Goal: Task Accomplishment & Management: Use online tool/utility

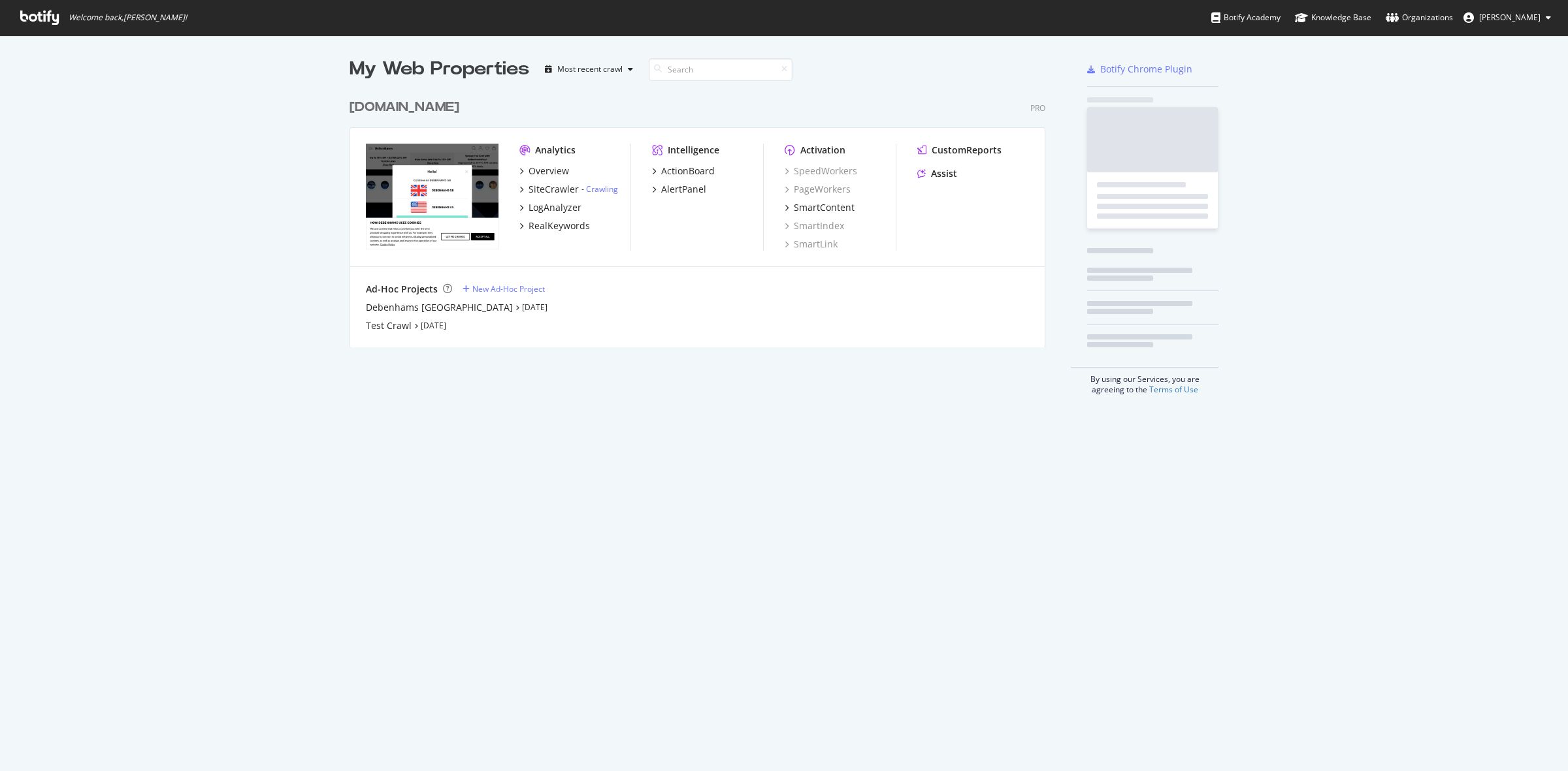
scroll to position [759, 1543]
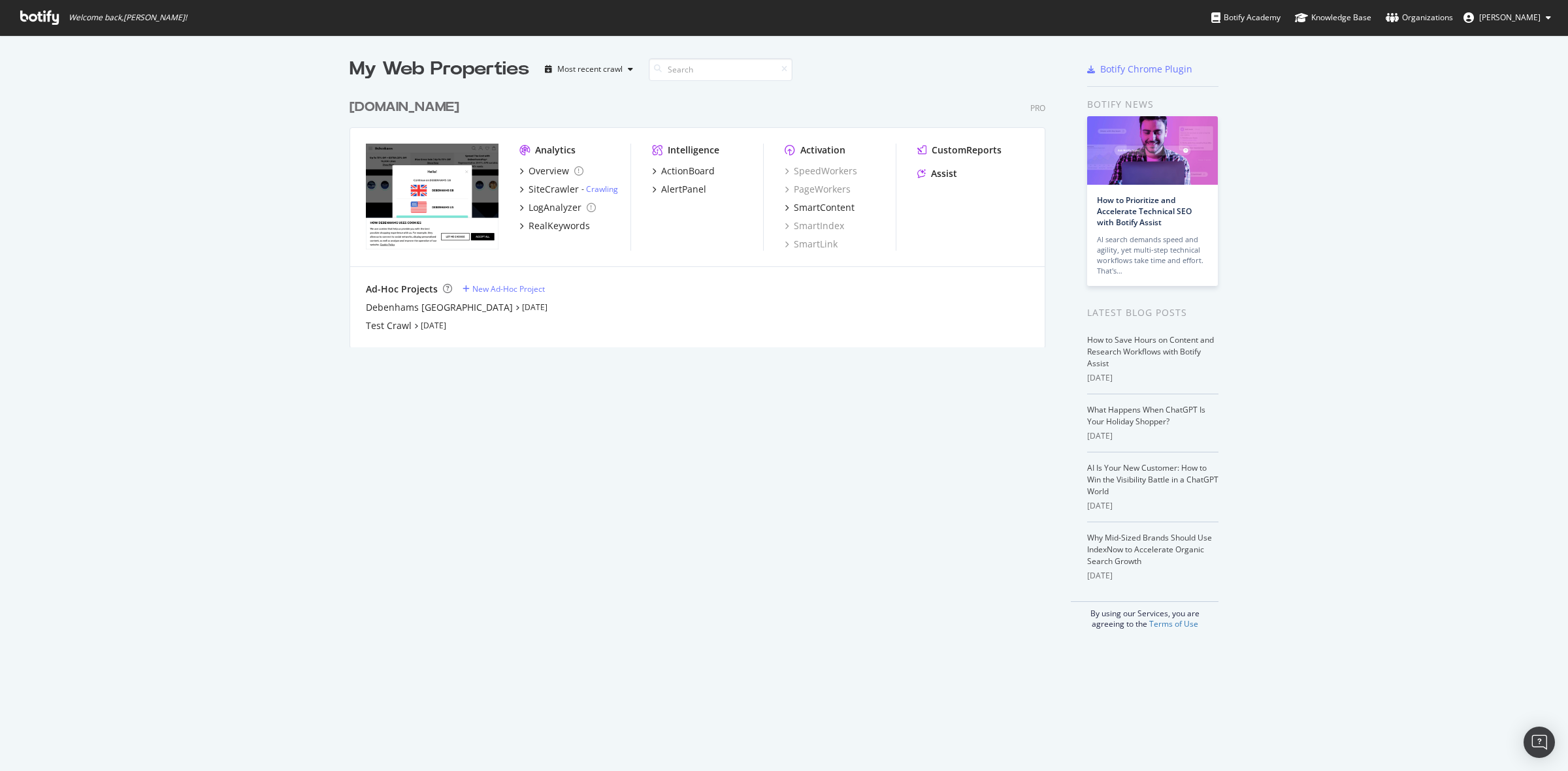
click at [432, 105] on div "[DOMAIN_NAME]" at bounding box center [405, 107] width 110 height 19
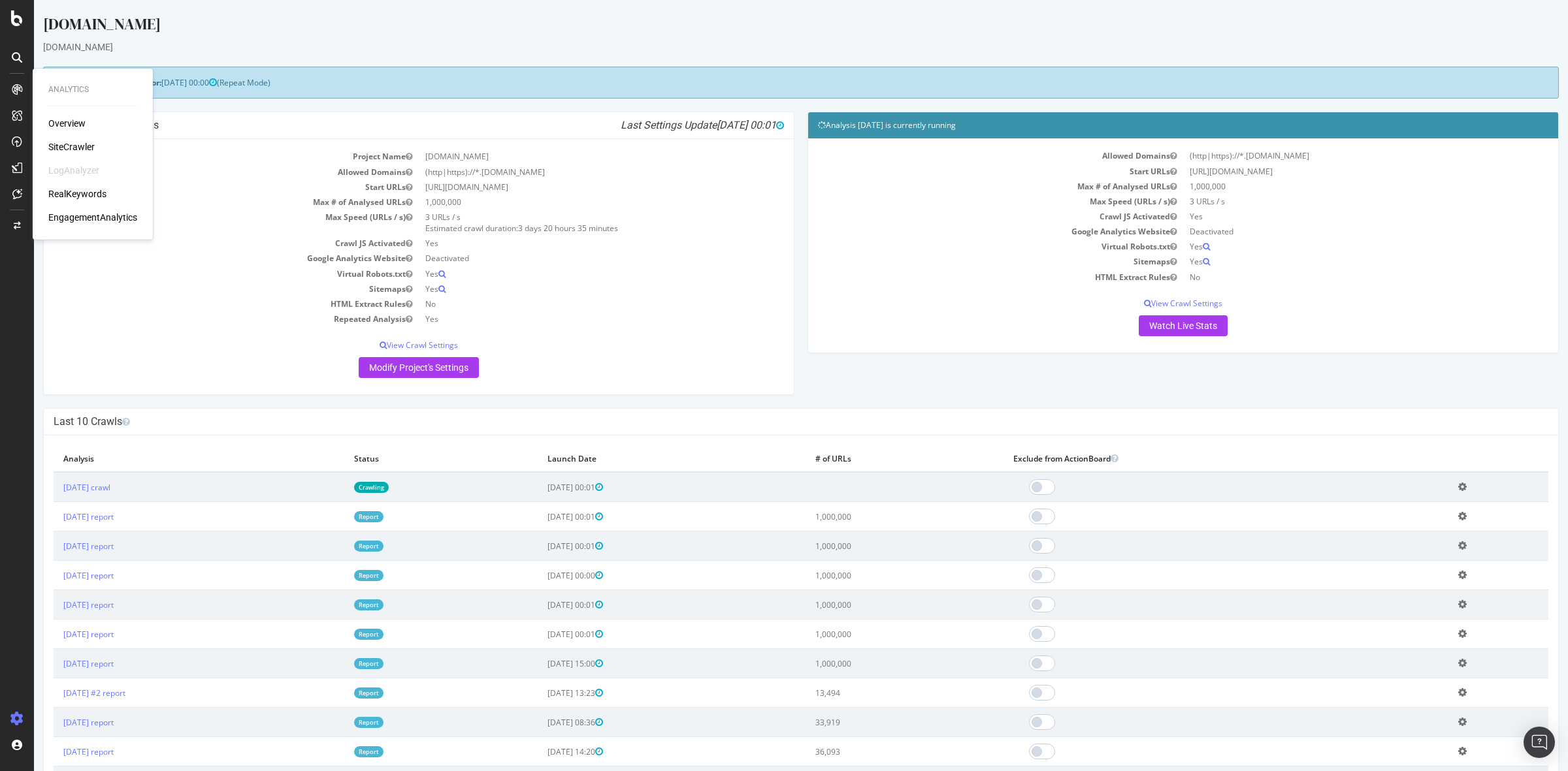
click at [74, 147] on div "SiteCrawler" at bounding box center [71, 147] width 46 height 13
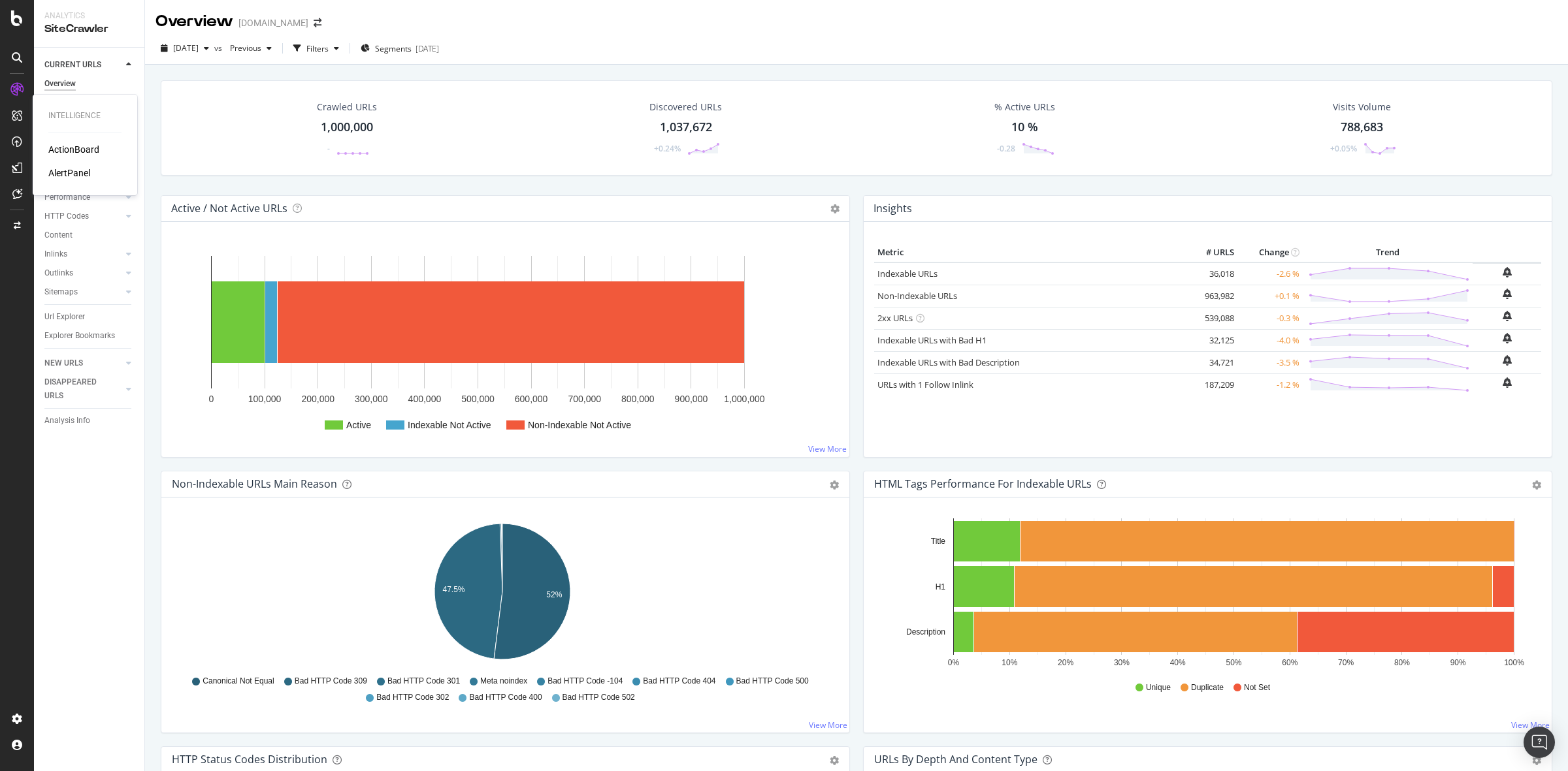
click at [62, 147] on div "ActionBoard" at bounding box center [74, 149] width 51 height 13
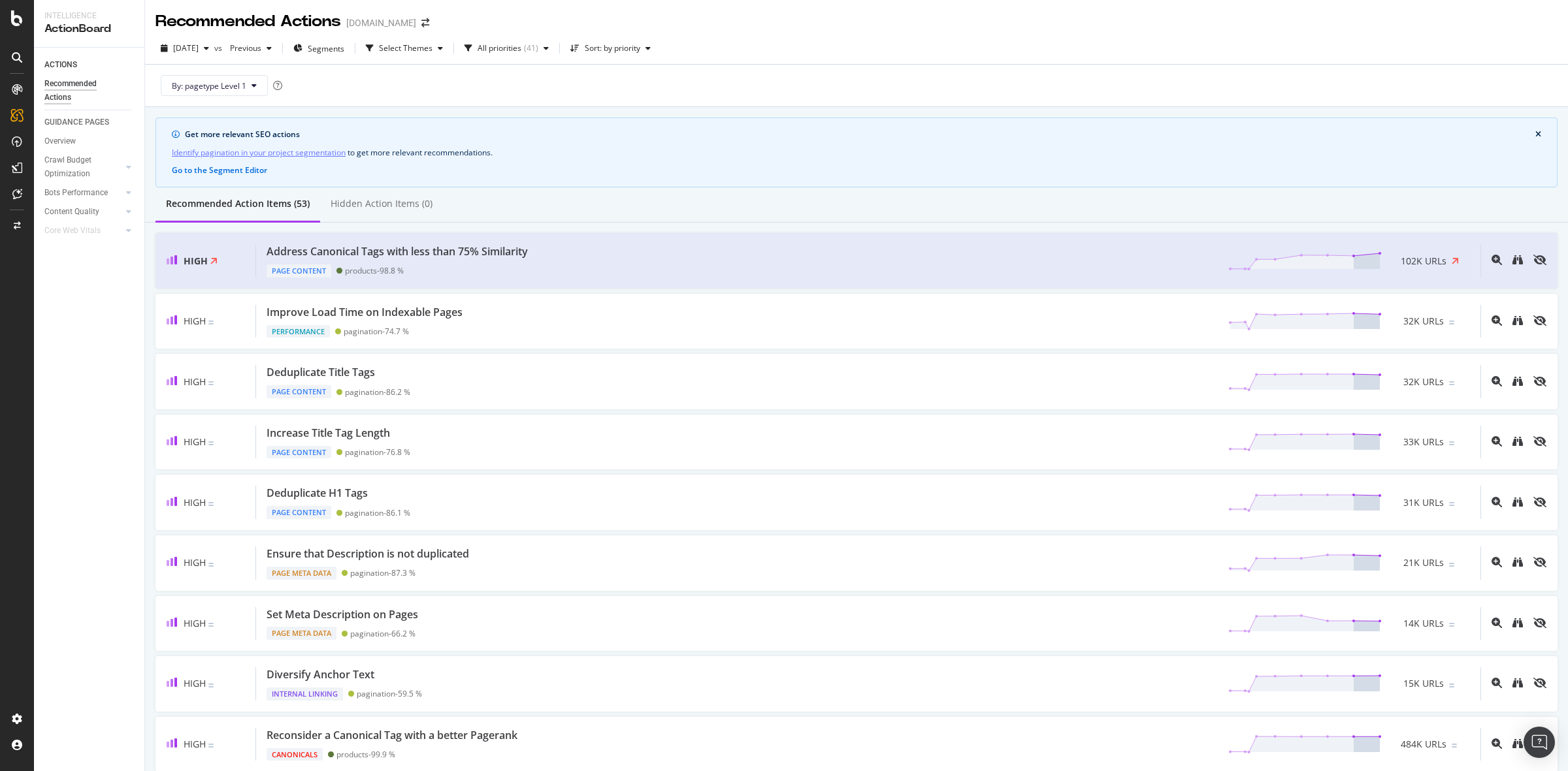
click at [538, 89] on div "By: pagetype Level 1" at bounding box center [856, 86] width 1402 height 42
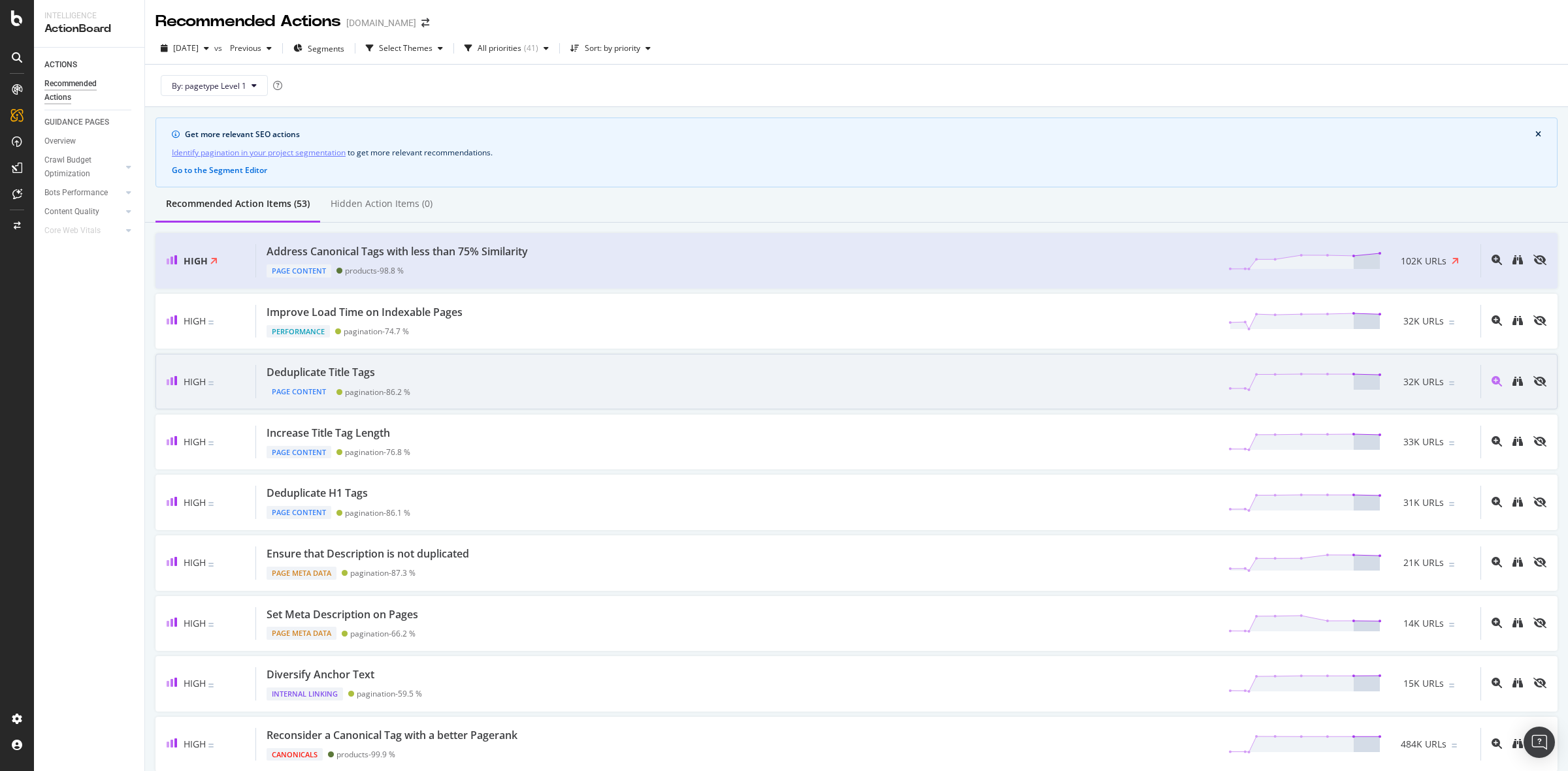
click at [496, 384] on div "Deduplicate Title Tags Page Content pagination - 86.2 % 32K URLs" at bounding box center [868, 381] width 1224 height 33
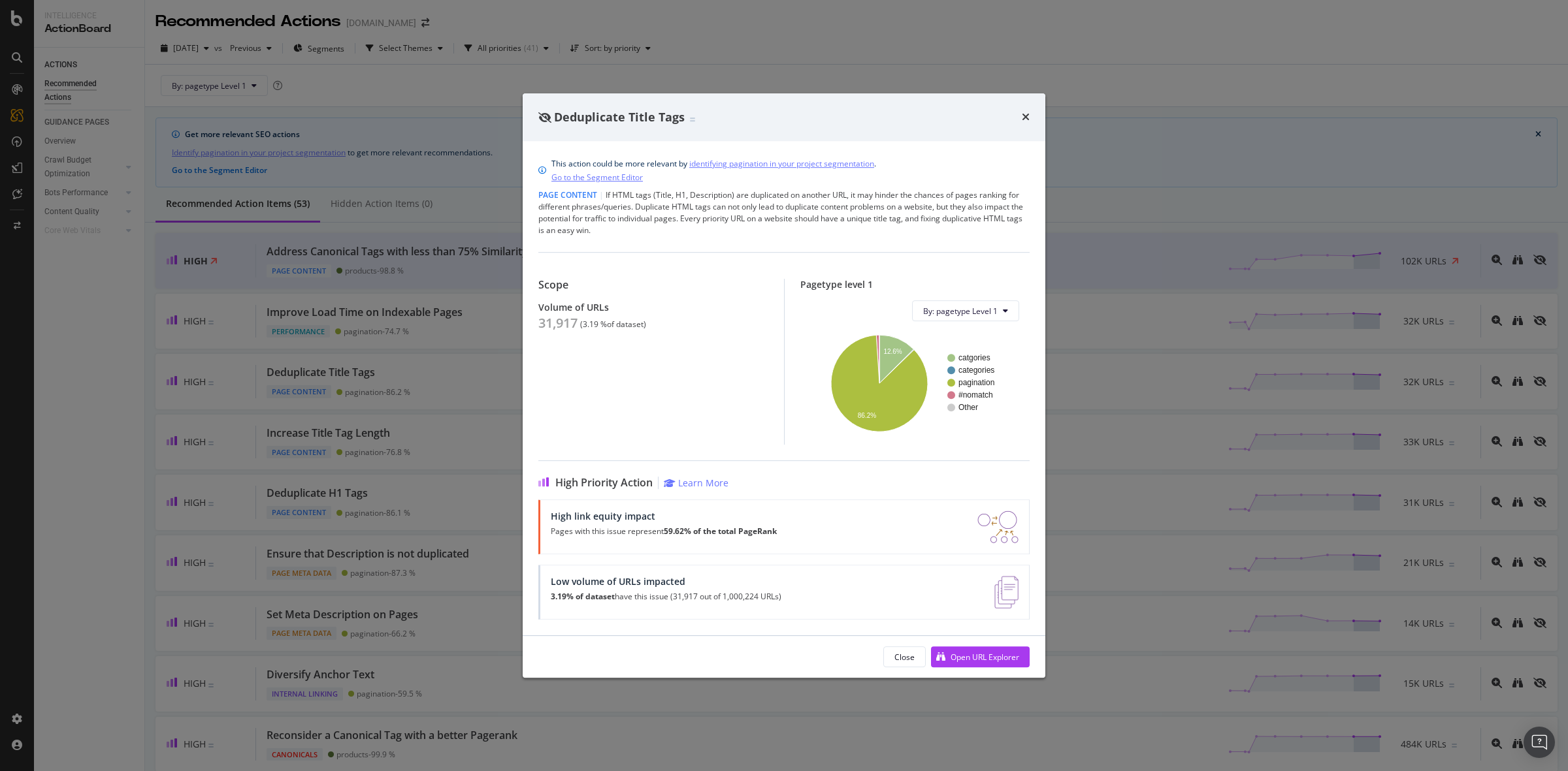
click at [1029, 110] on div "Deduplicate Title Tags" at bounding box center [784, 117] width 523 height 48
click at [1027, 120] on icon "times" at bounding box center [1026, 117] width 8 height 10
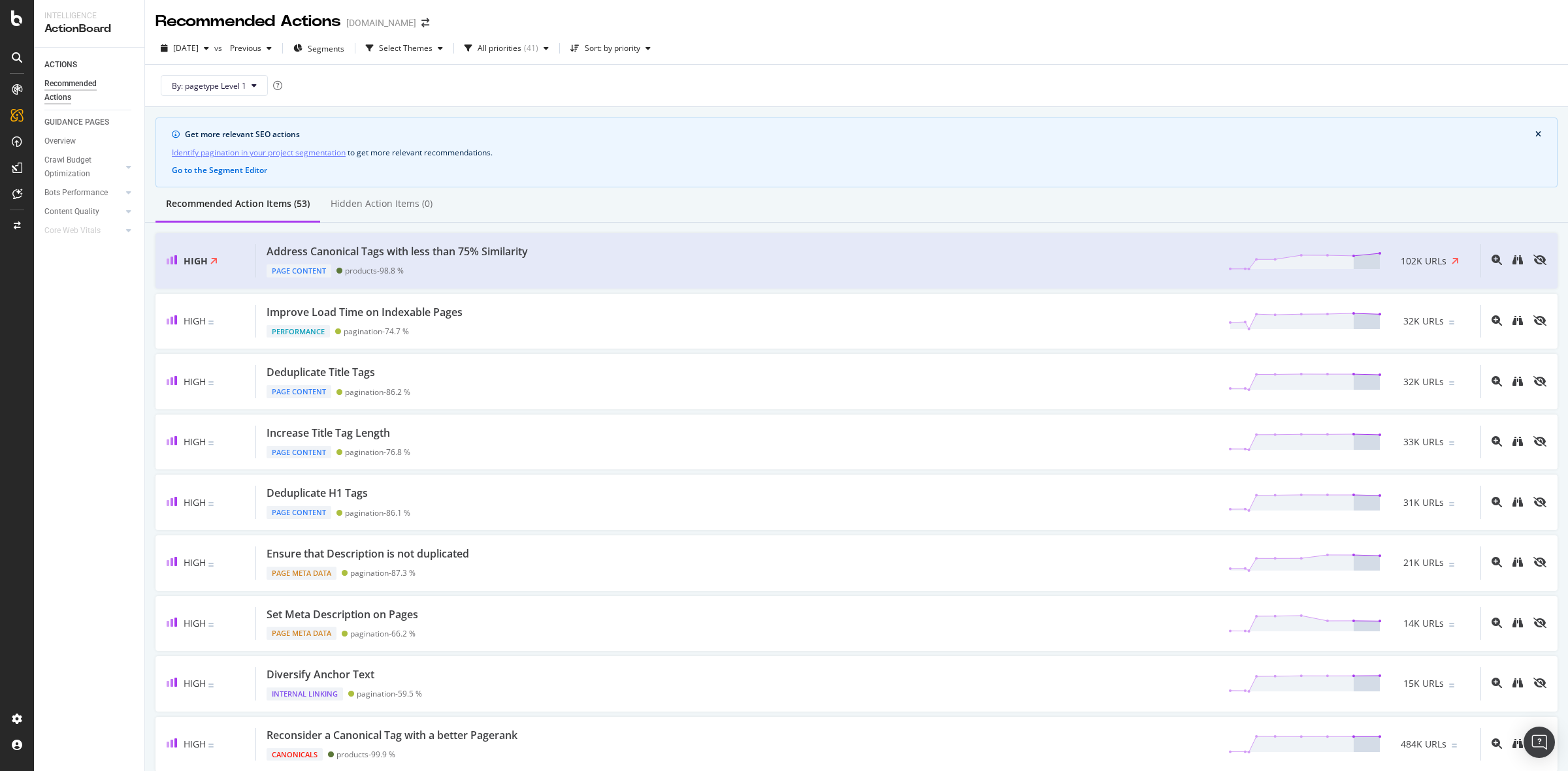
click at [1535, 135] on icon "close banner" at bounding box center [1538, 135] width 6 height 8
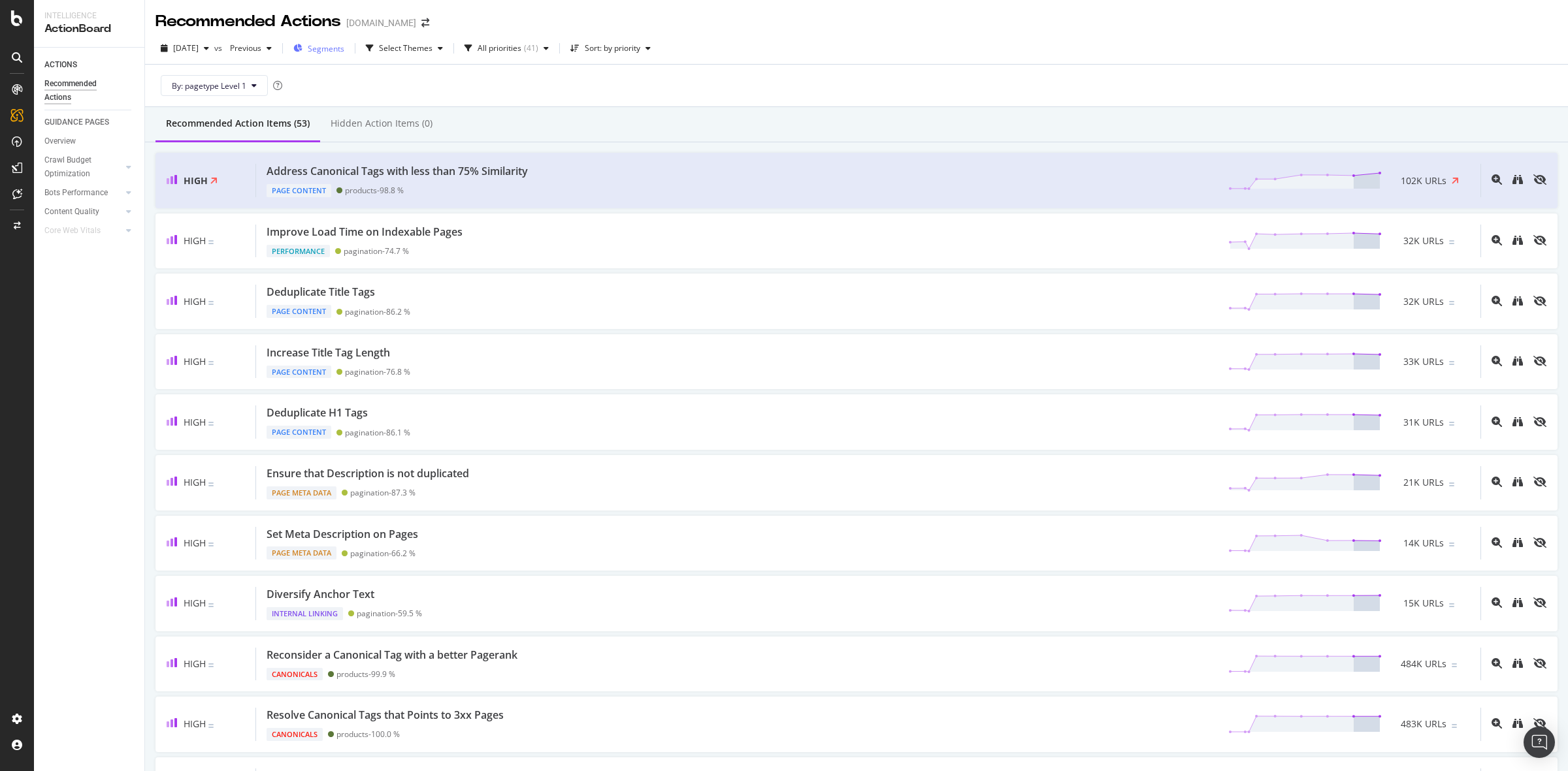
click at [344, 48] on span "Segments" at bounding box center [326, 48] width 36 height 11
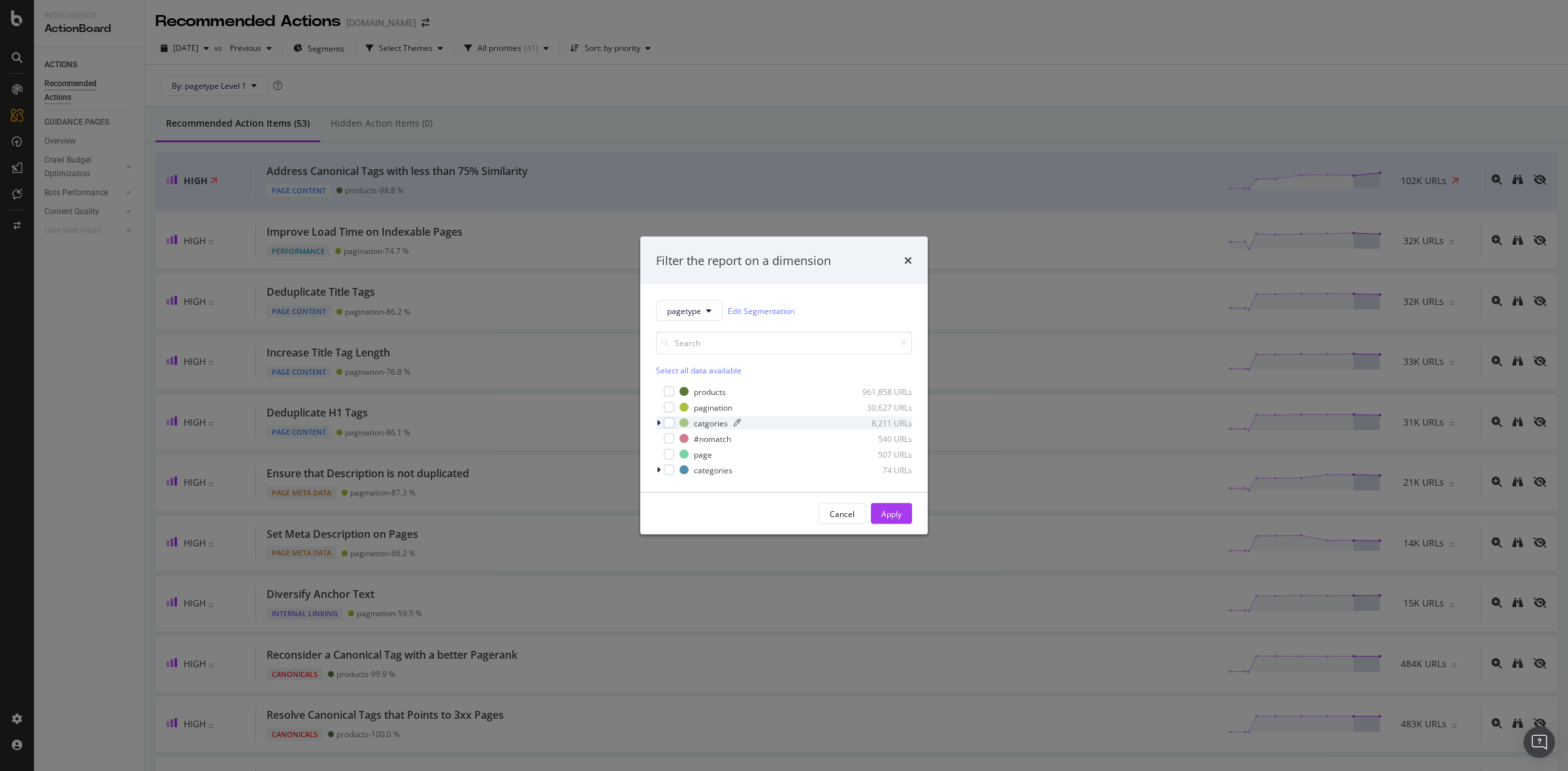
click at [709, 422] on div "catgories" at bounding box center [711, 422] width 34 height 11
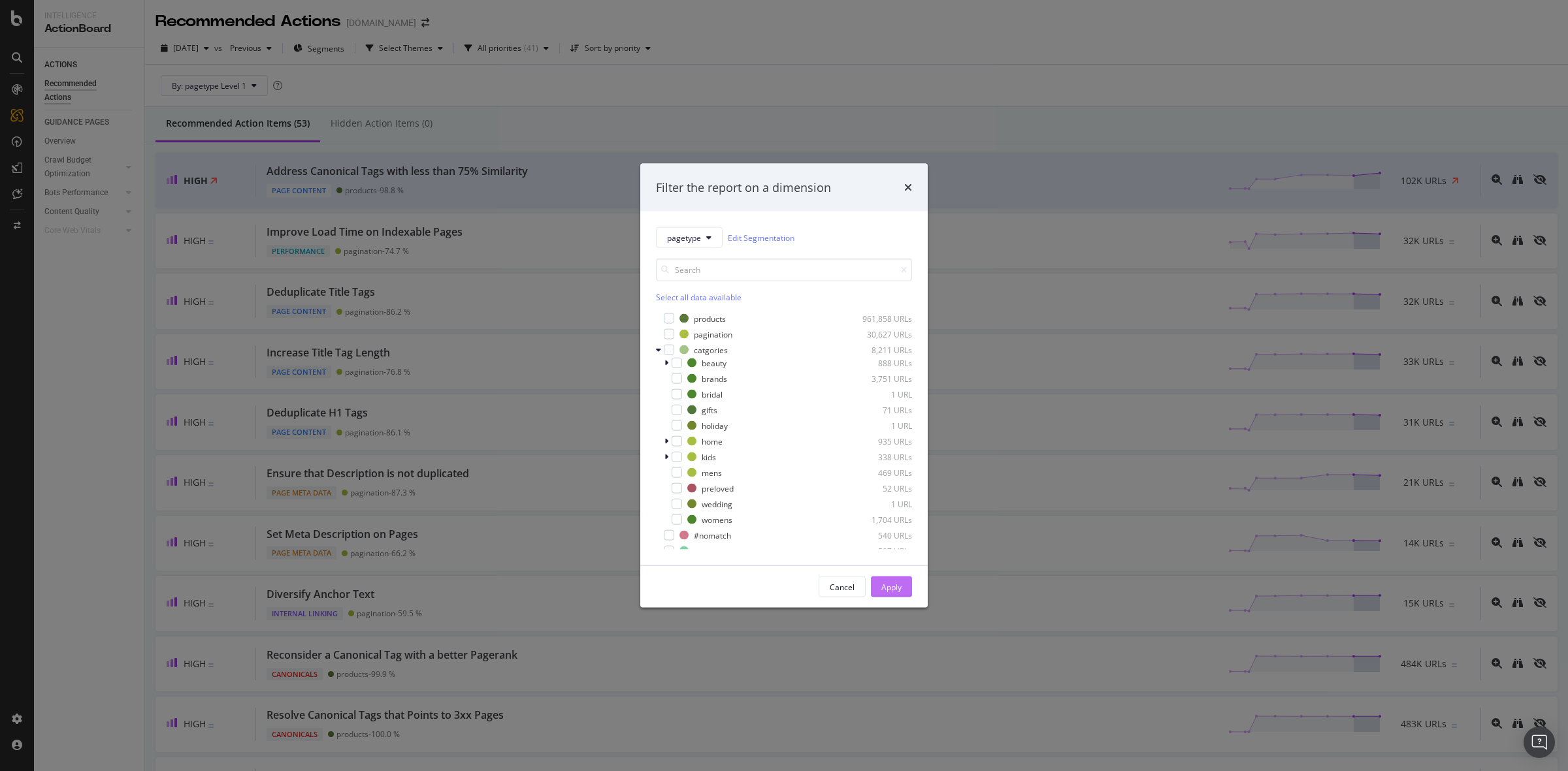
click at [893, 579] on div "Apply" at bounding box center [891, 587] width 20 height 19
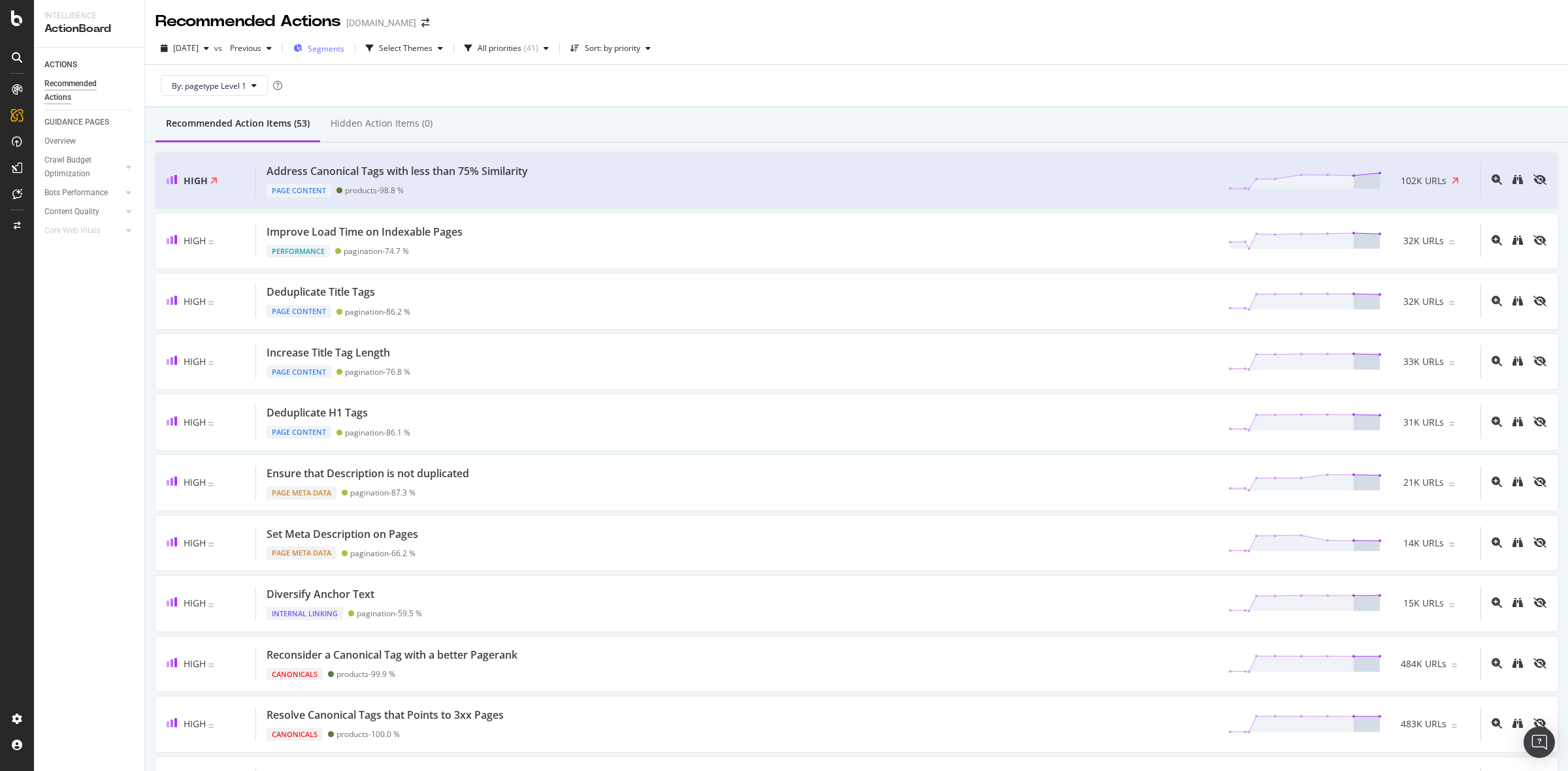
click at [338, 51] on span "Segments" at bounding box center [326, 48] width 36 height 11
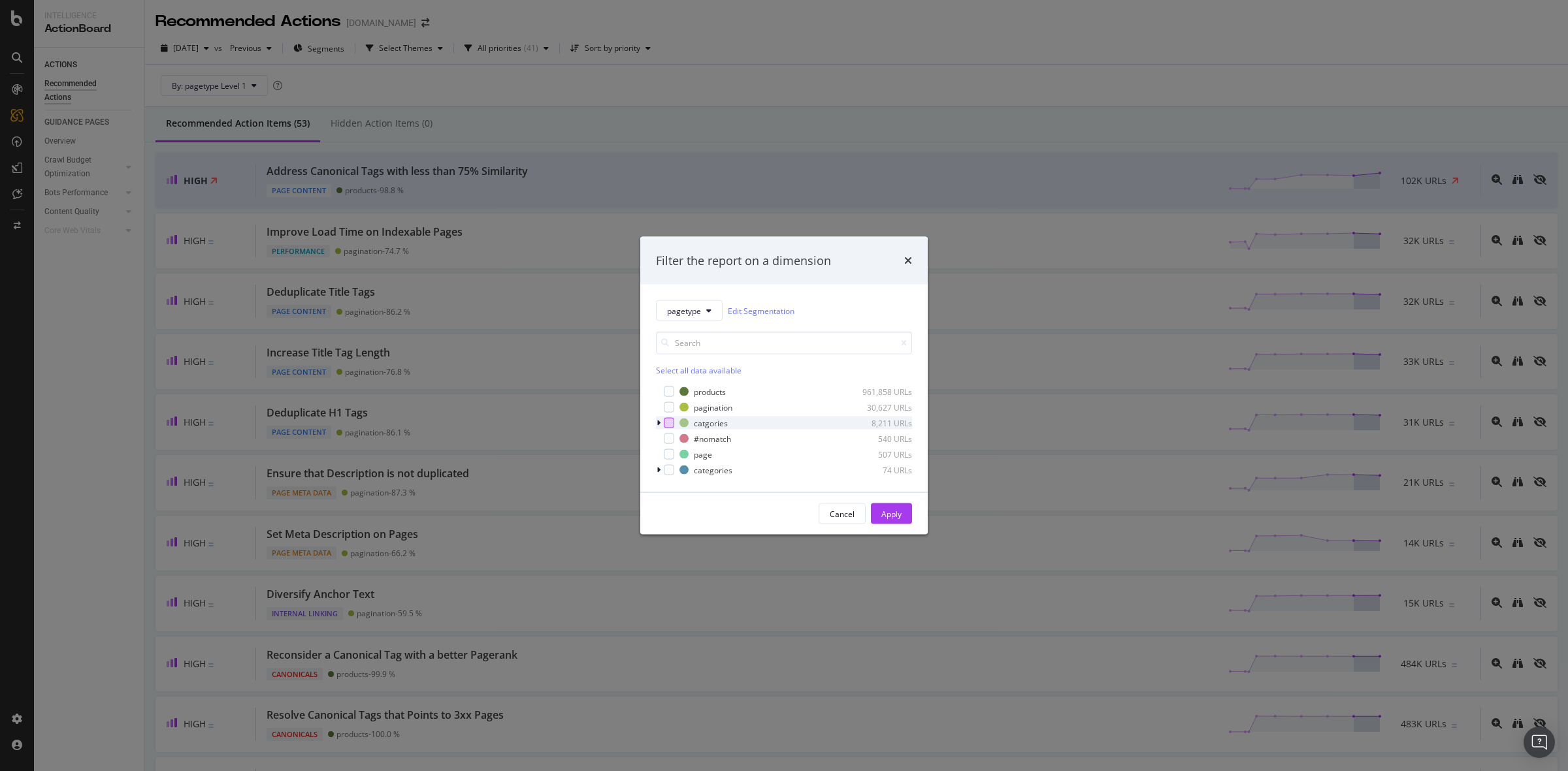
click at [663, 425] on div "modal" at bounding box center [669, 423] width 10 height 10
click at [892, 514] on div "Apply" at bounding box center [891, 513] width 20 height 11
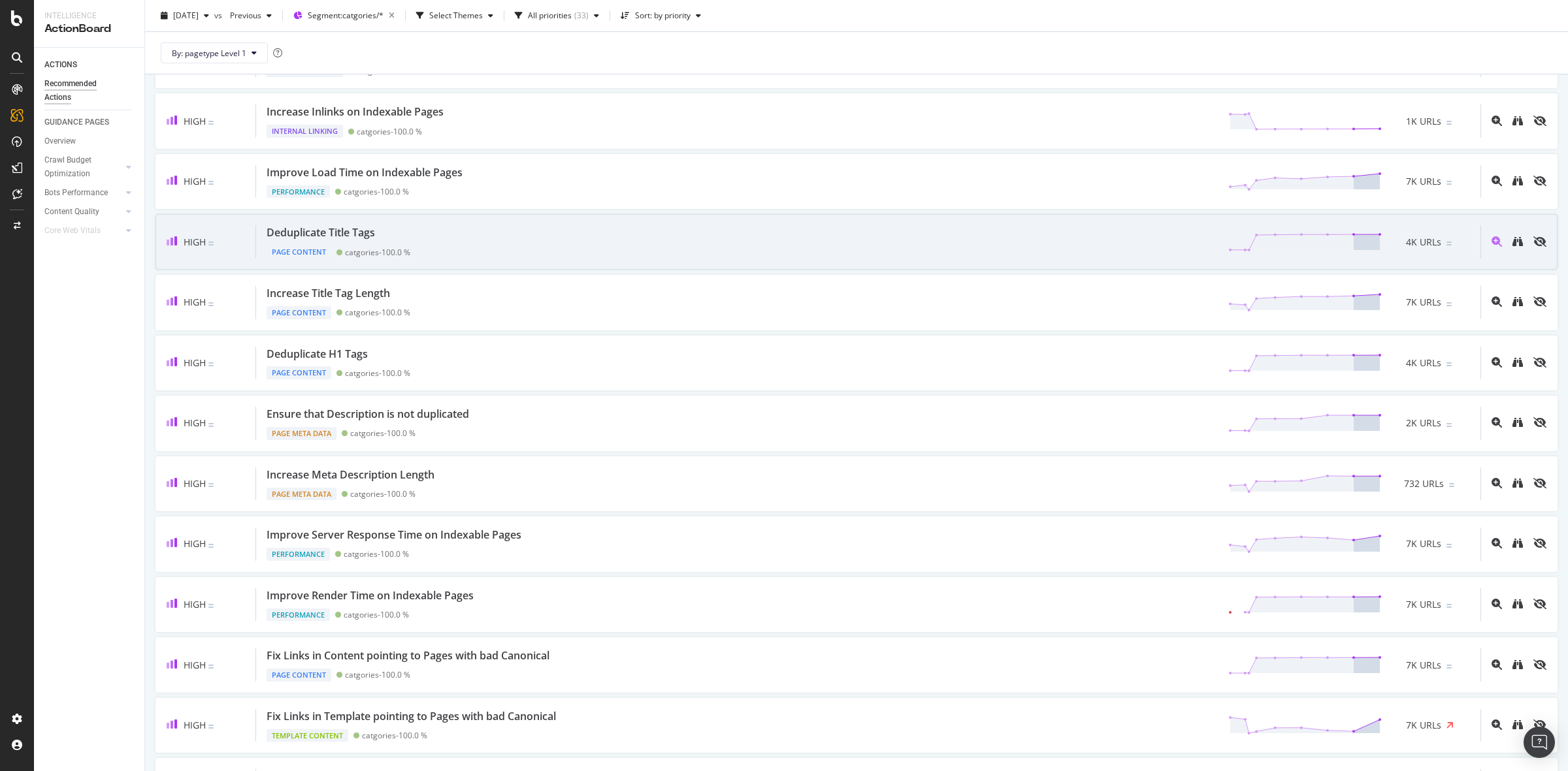
scroll to position [490, 0]
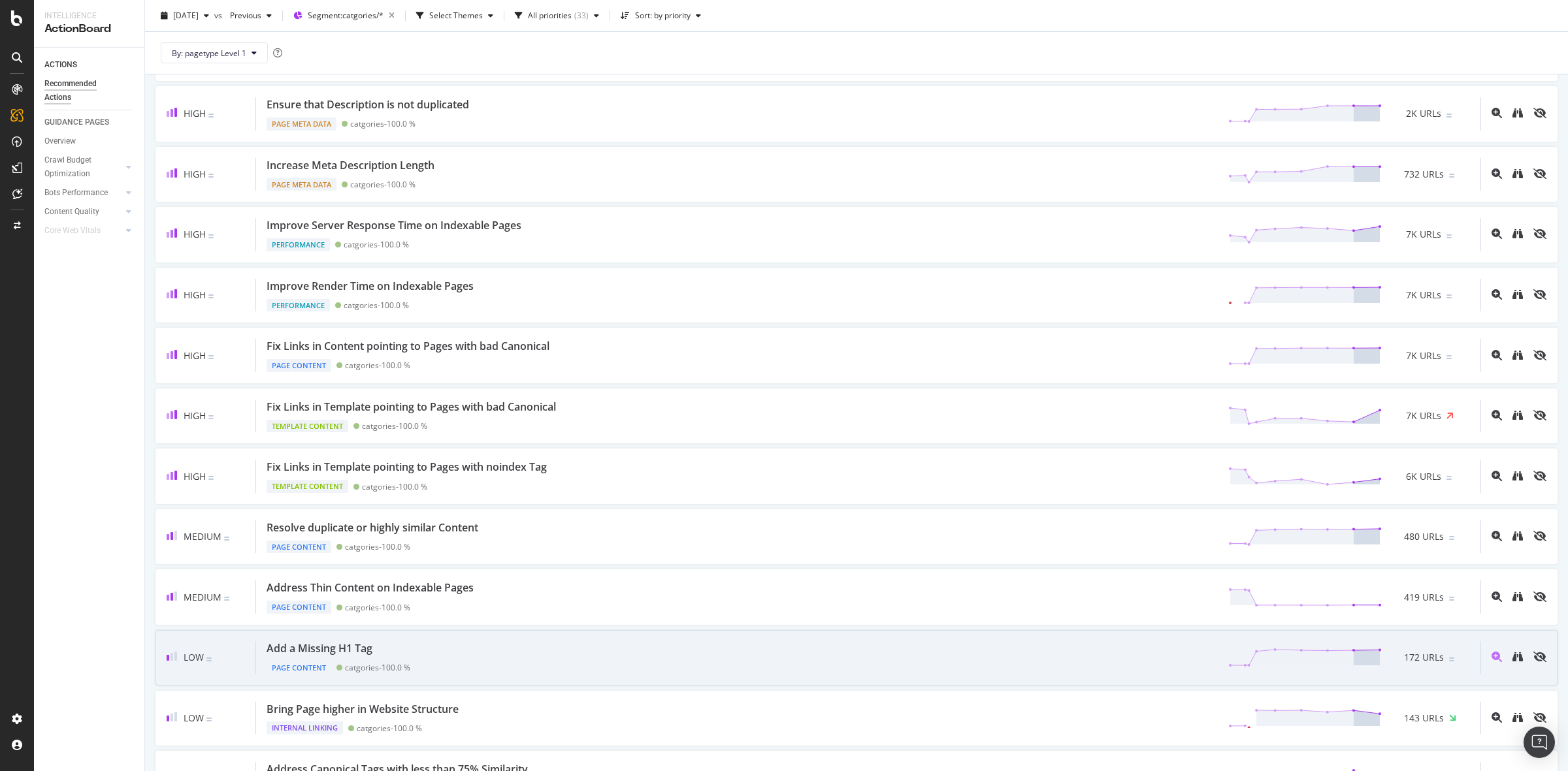
click at [653, 655] on div "Add a Missing H1 Tag Page Content catgories - 100.0 % 172 URLs" at bounding box center [868, 657] width 1224 height 33
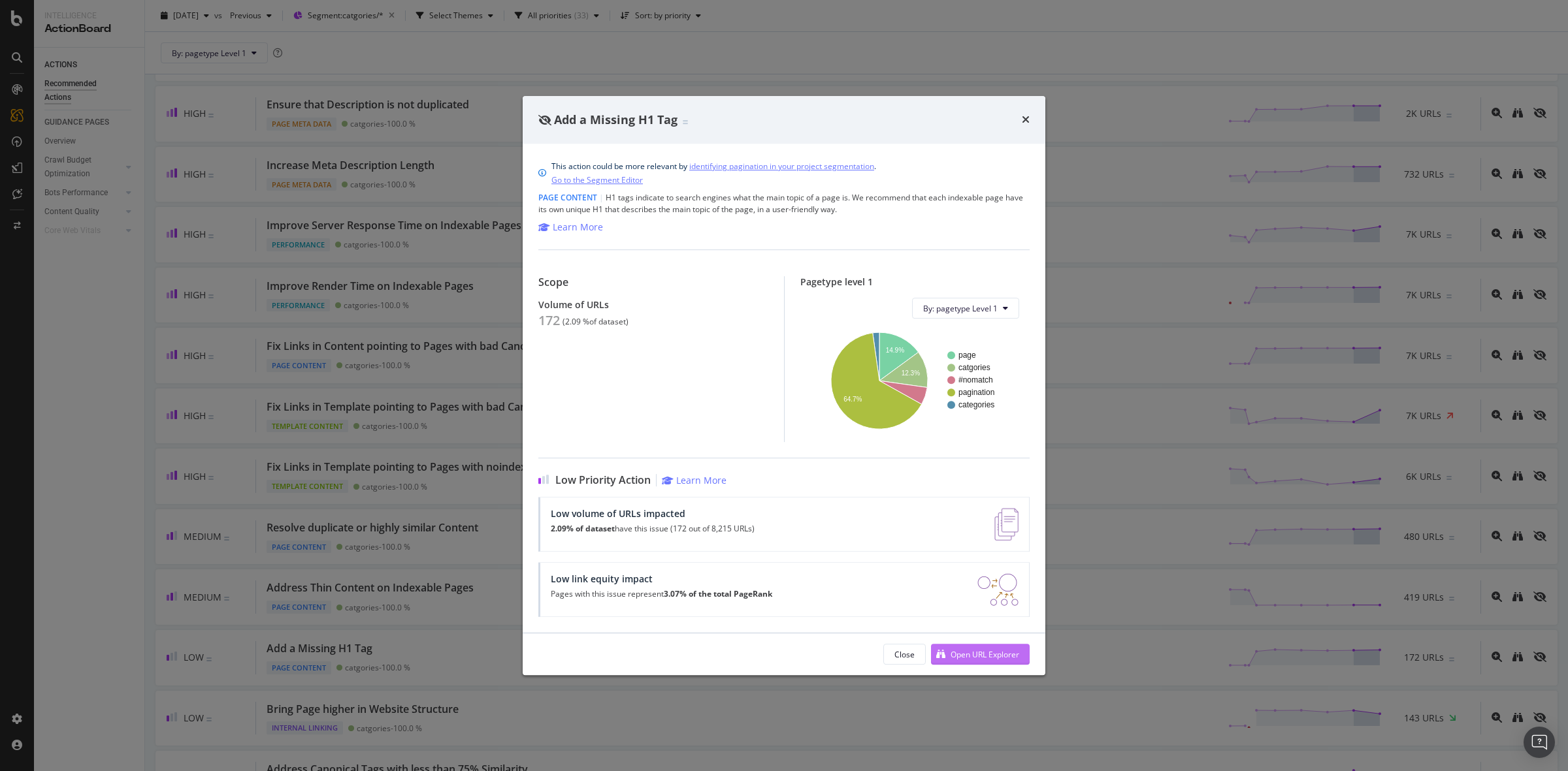
click at [980, 658] on div "Open URL Explorer" at bounding box center [985, 654] width 68 height 11
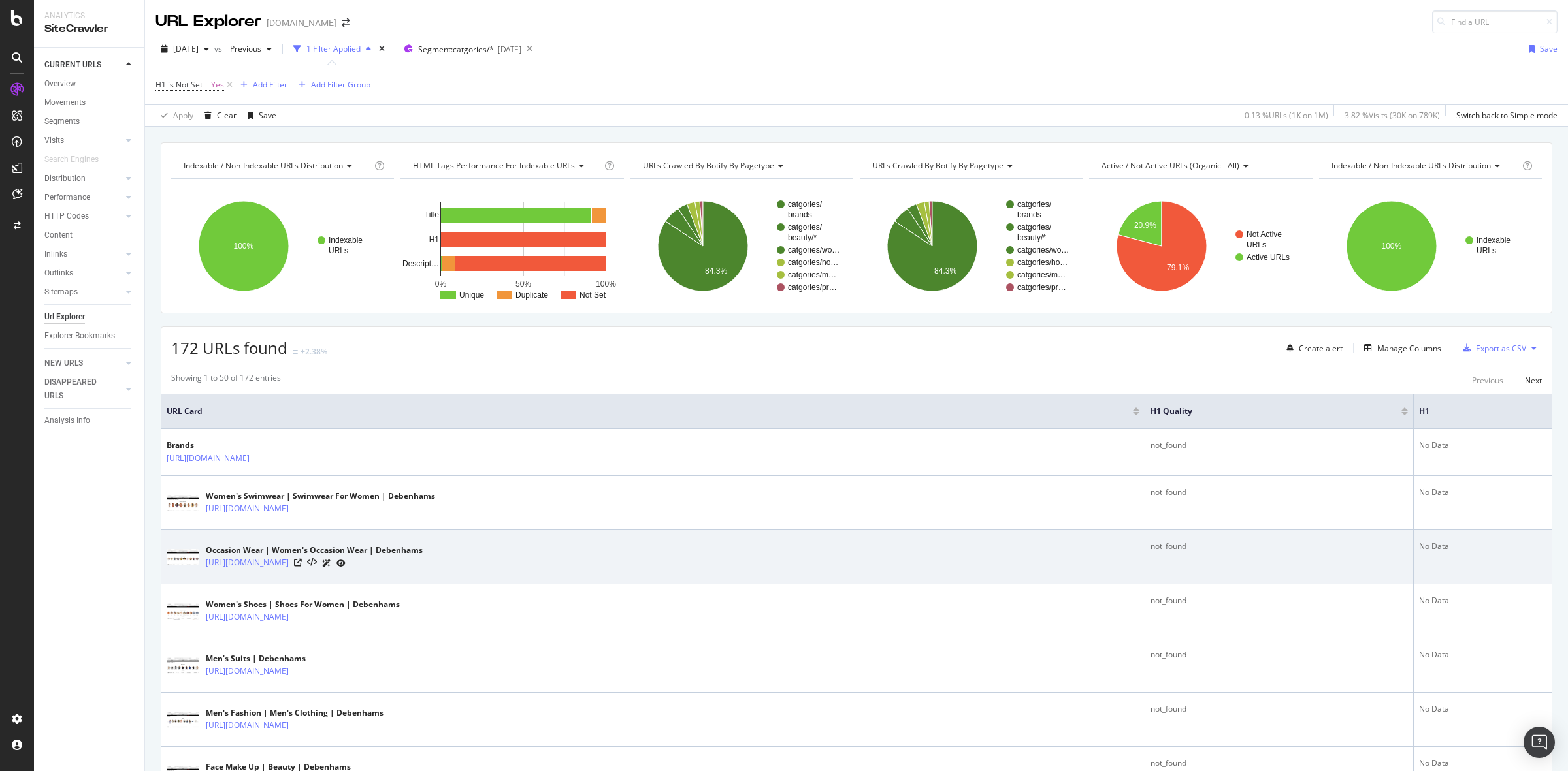
scroll to position [571, 0]
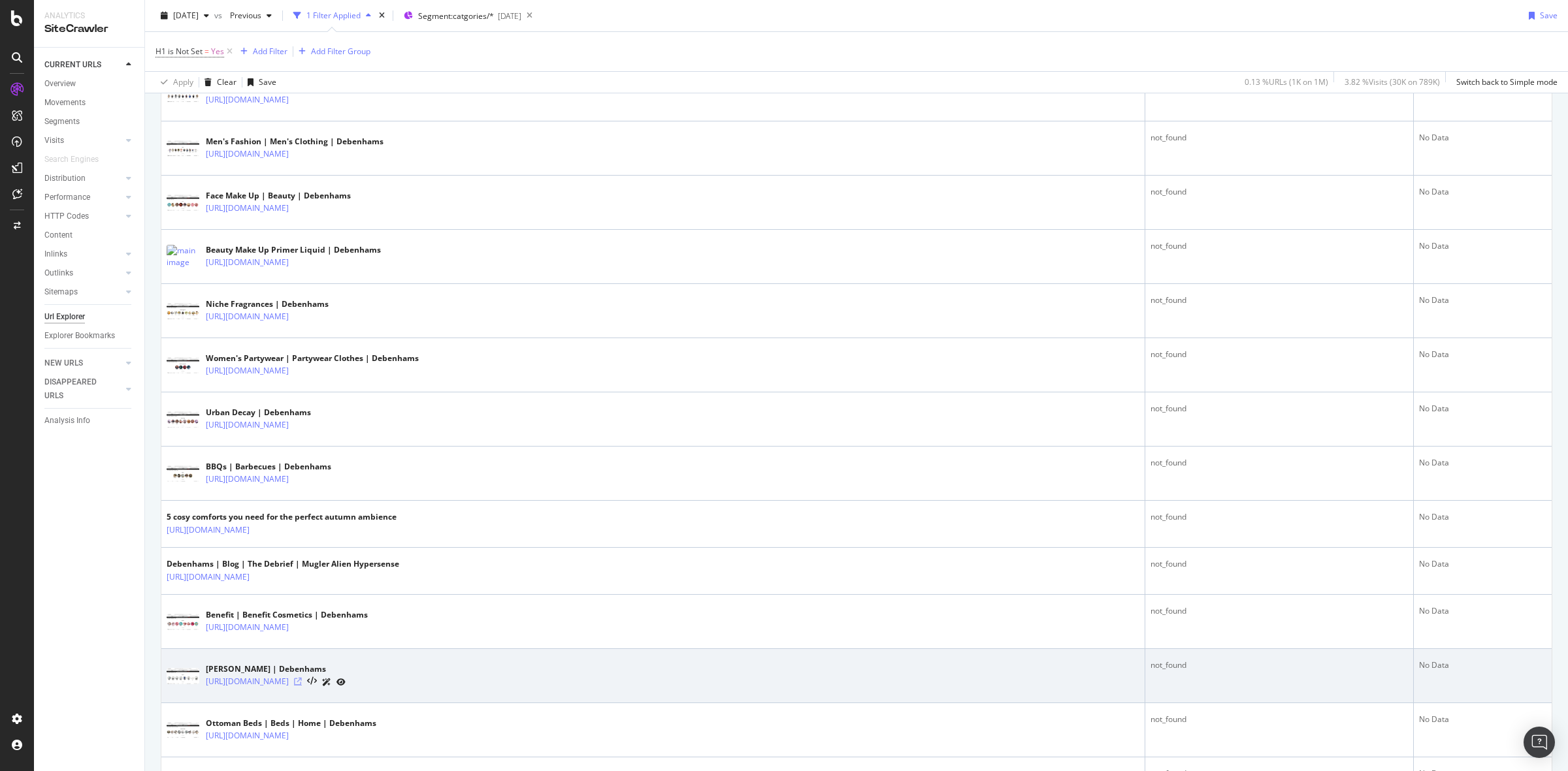
click at [302, 684] on icon at bounding box center [298, 682] width 8 height 8
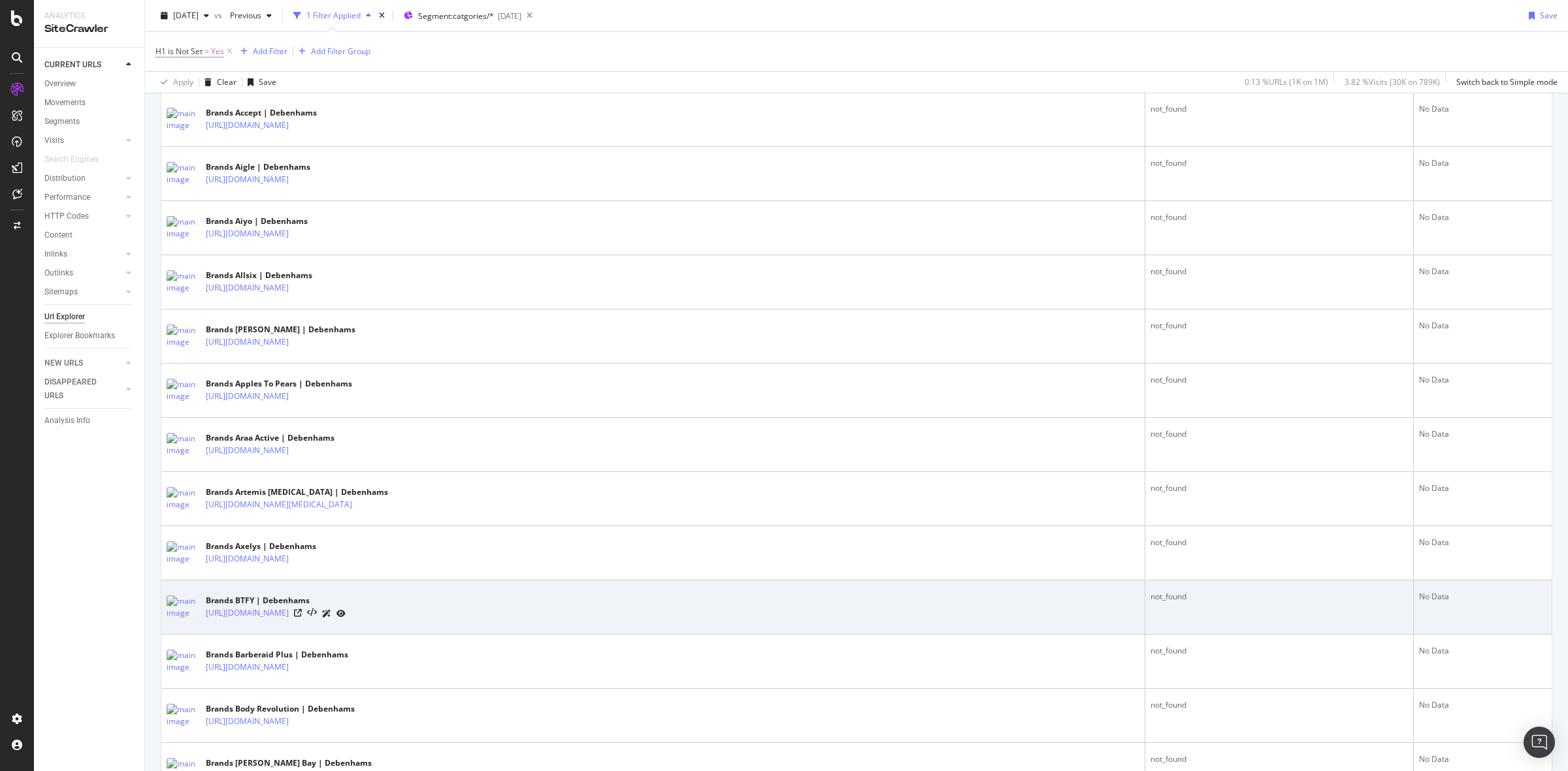
scroll to position [1551, 0]
